Goal: Task Accomplishment & Management: Manage account settings

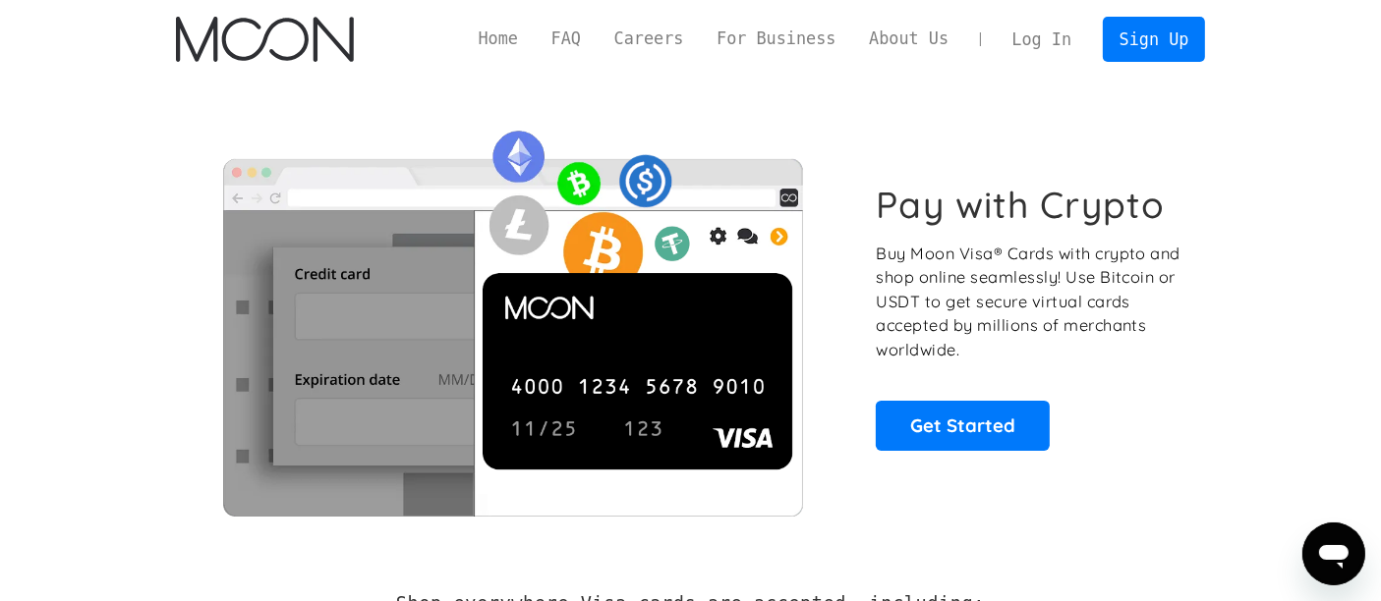
click at [1039, 43] on link "Log In" at bounding box center [1042, 39] width 92 height 43
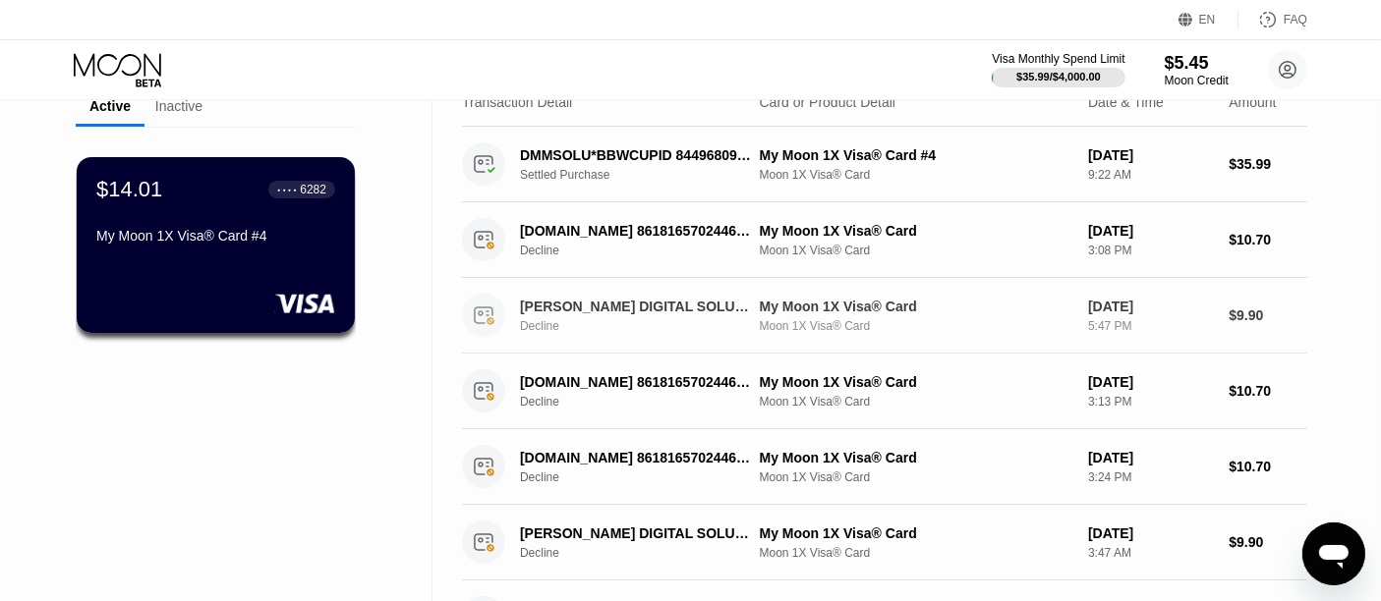
scroll to position [91, 0]
